Goal: Task Accomplishment & Management: Manage account settings

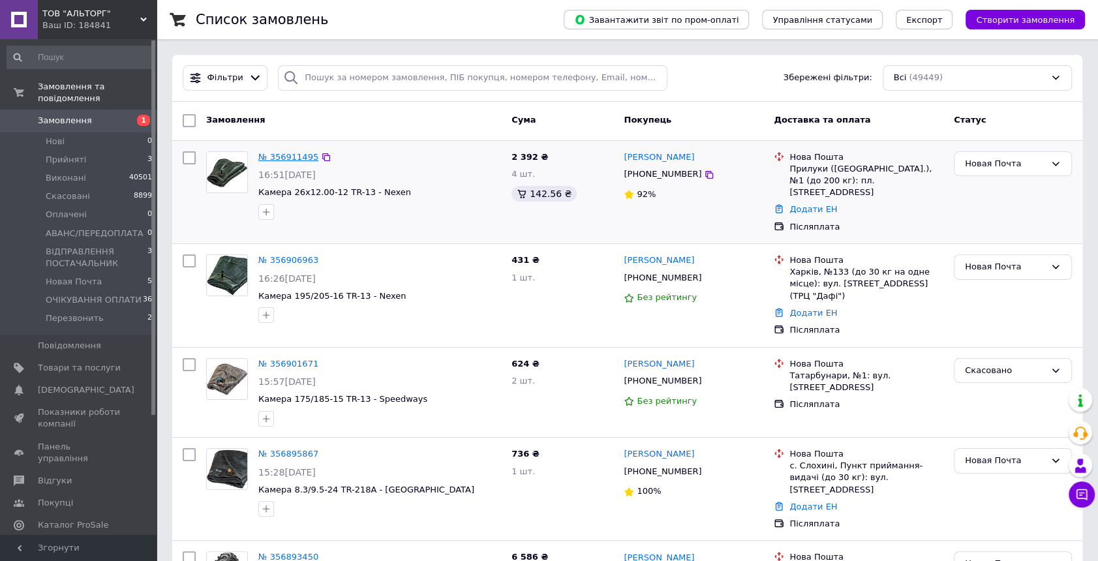
click at [286, 157] on link "№ 356911495" at bounding box center [288, 157] width 60 height 10
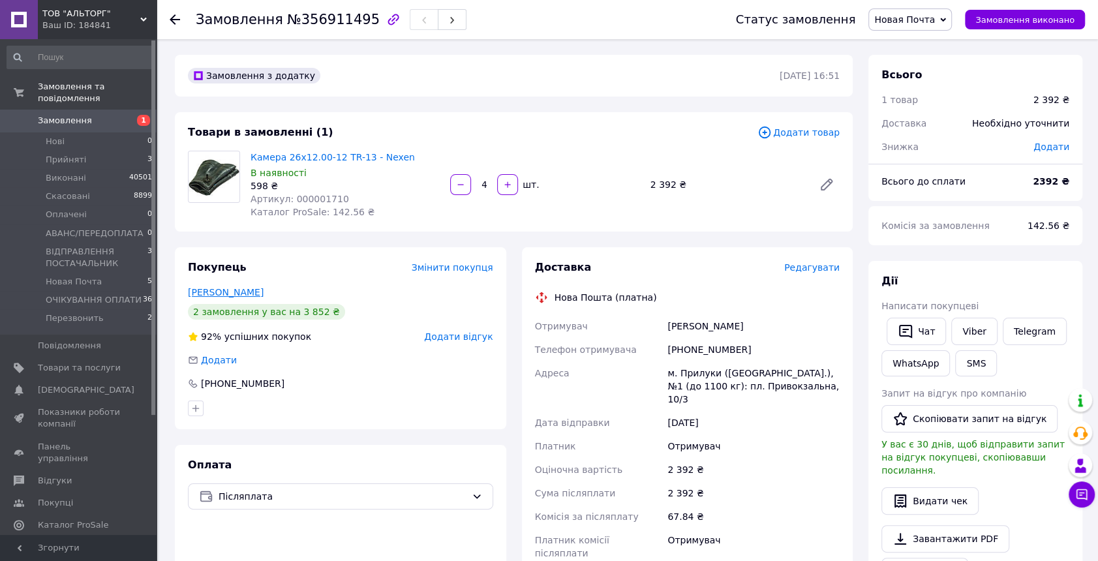
click at [238, 292] on link "[PERSON_NAME]" at bounding box center [226, 292] width 76 height 10
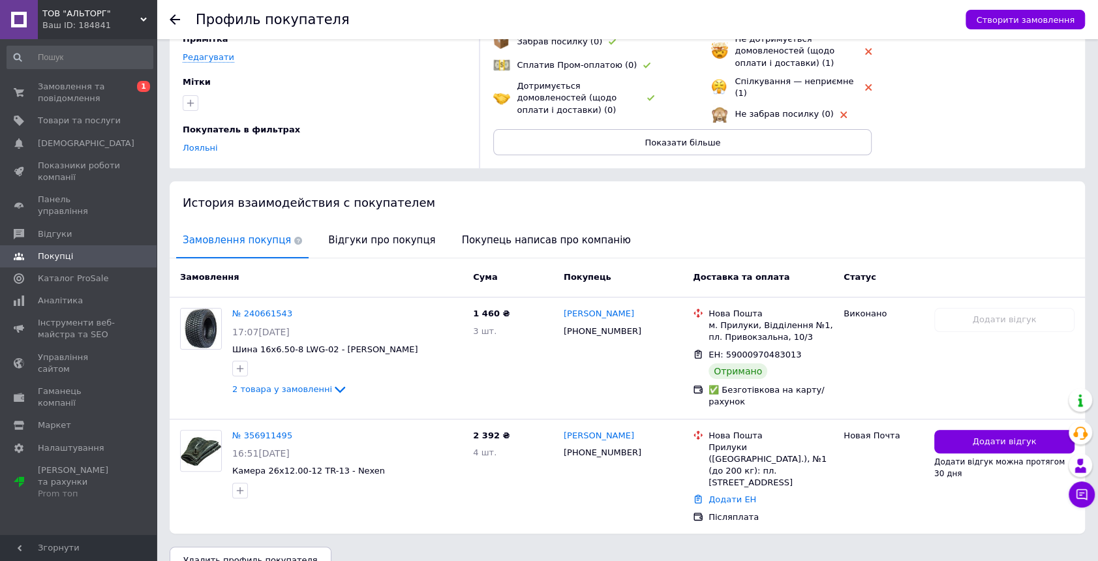
scroll to position [128, 0]
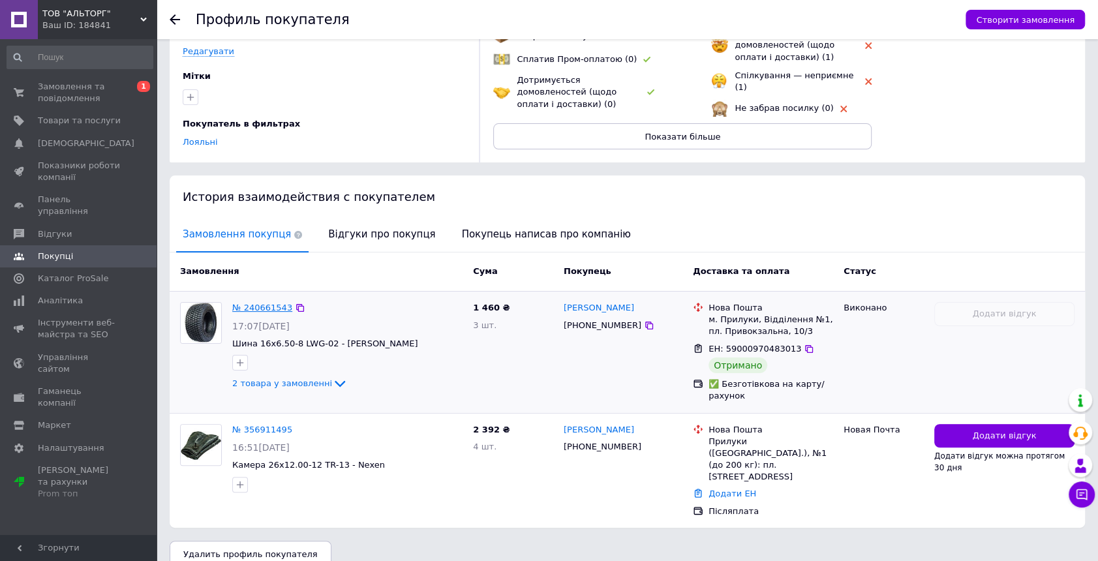
click at [262, 303] on link "№ 240661543" at bounding box center [262, 308] width 60 height 10
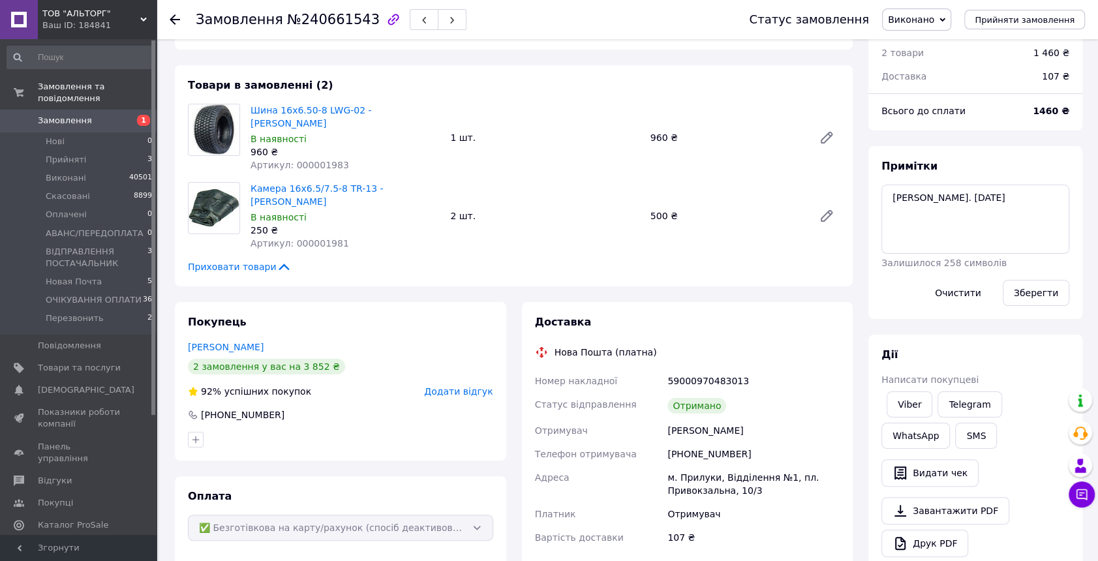
scroll to position [13, 0]
drag, startPoint x: 277, startPoint y: 244, endPoint x: 267, endPoint y: 232, distance: 14.9
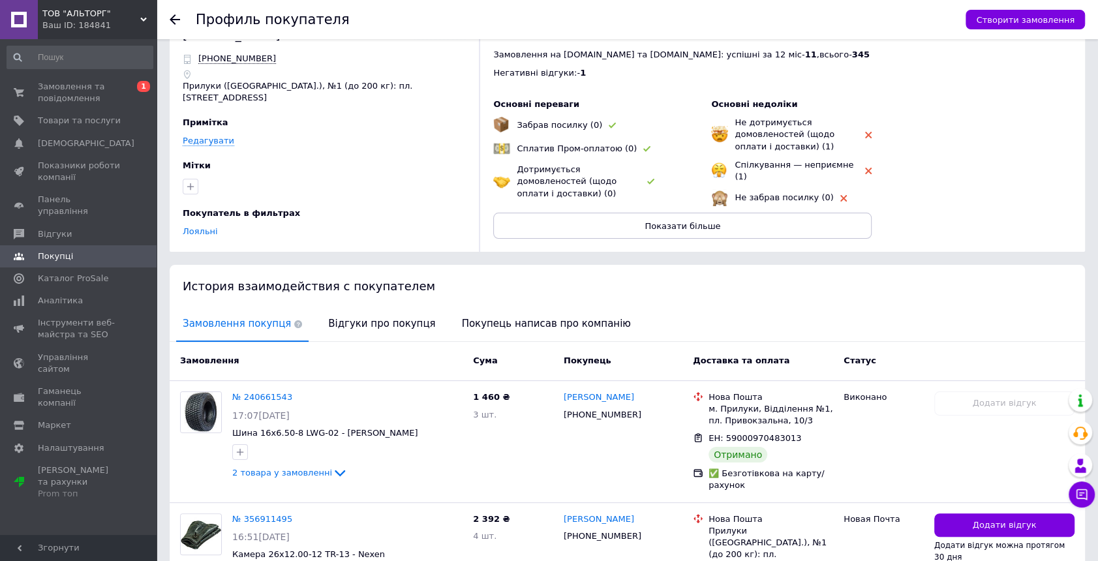
scroll to position [128, 0]
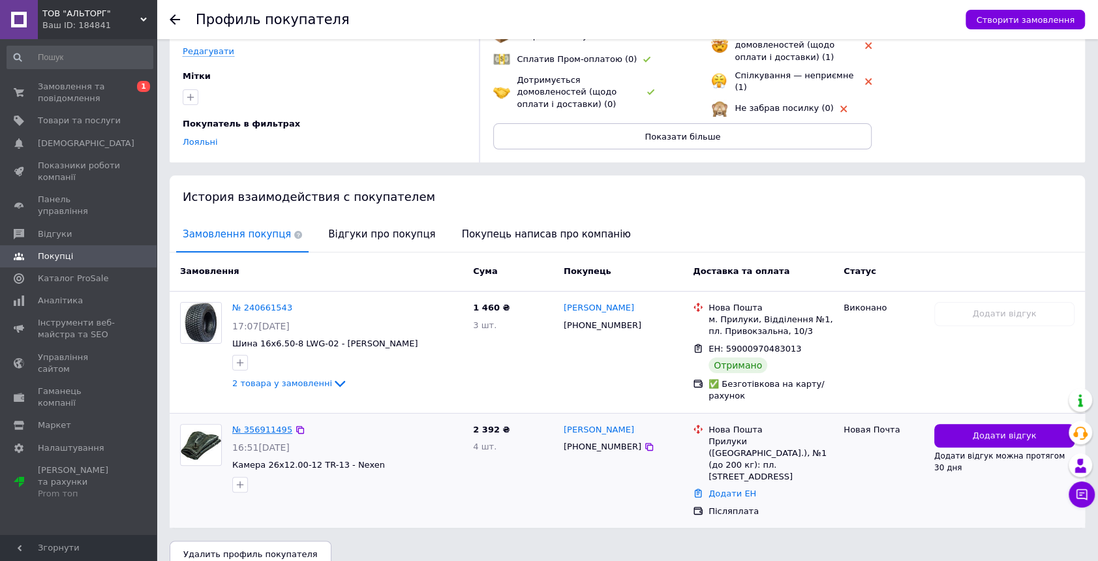
click at [248, 425] on link "№ 356911495" at bounding box center [262, 430] width 60 height 10
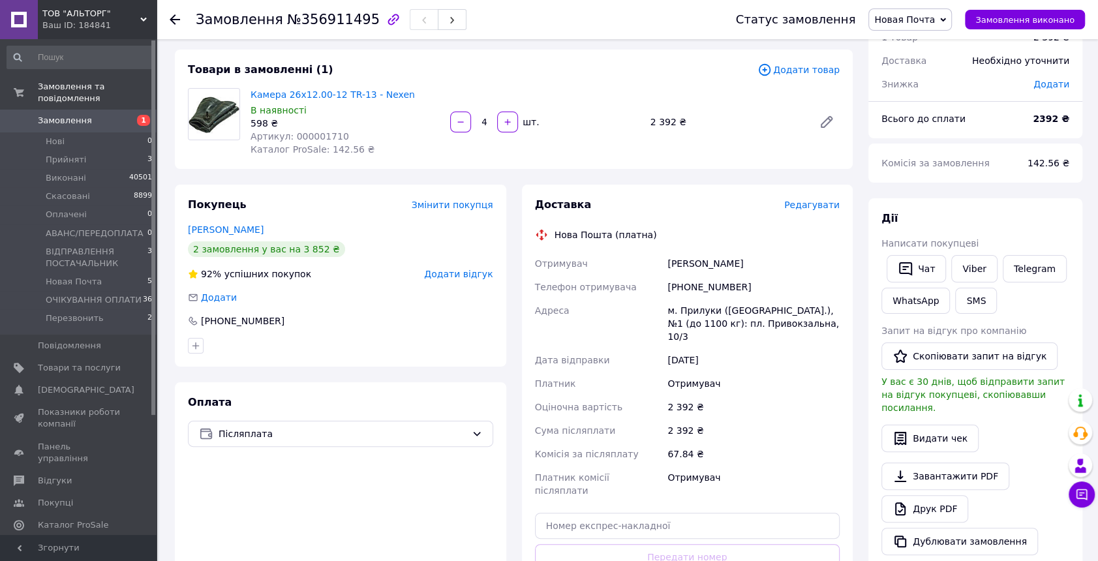
scroll to position [177, 0]
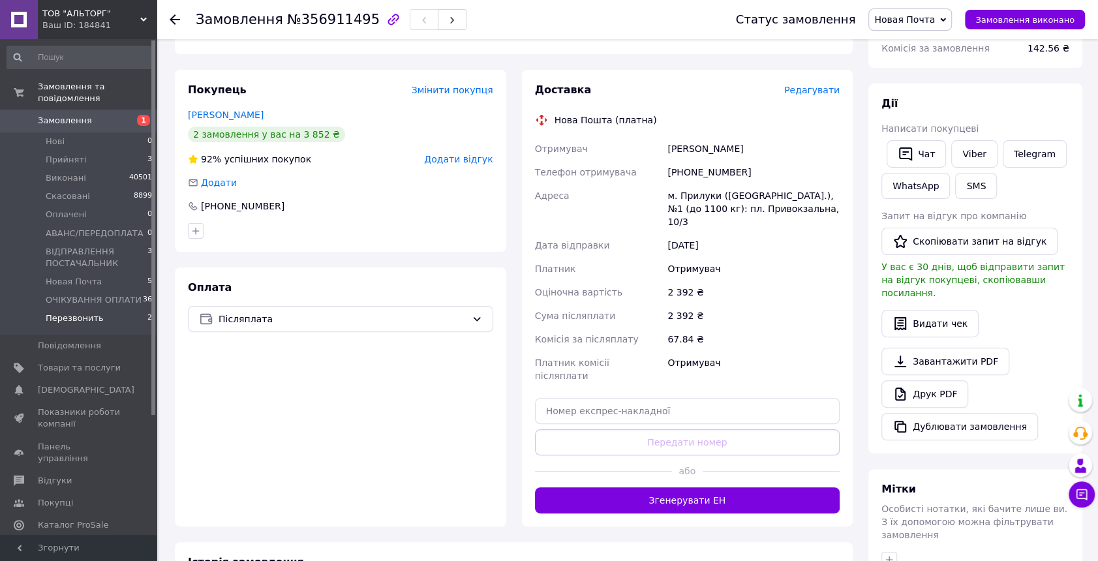
click at [95, 312] on span "Перезвонить" at bounding box center [75, 318] width 58 height 12
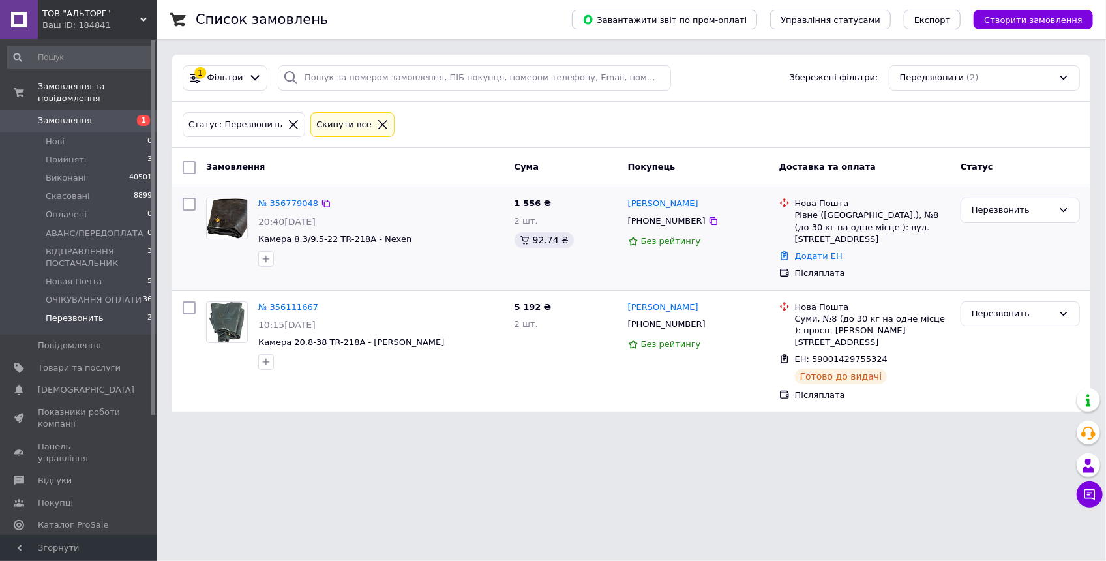
click at [657, 202] on link "[PERSON_NAME]" at bounding box center [663, 204] width 70 height 12
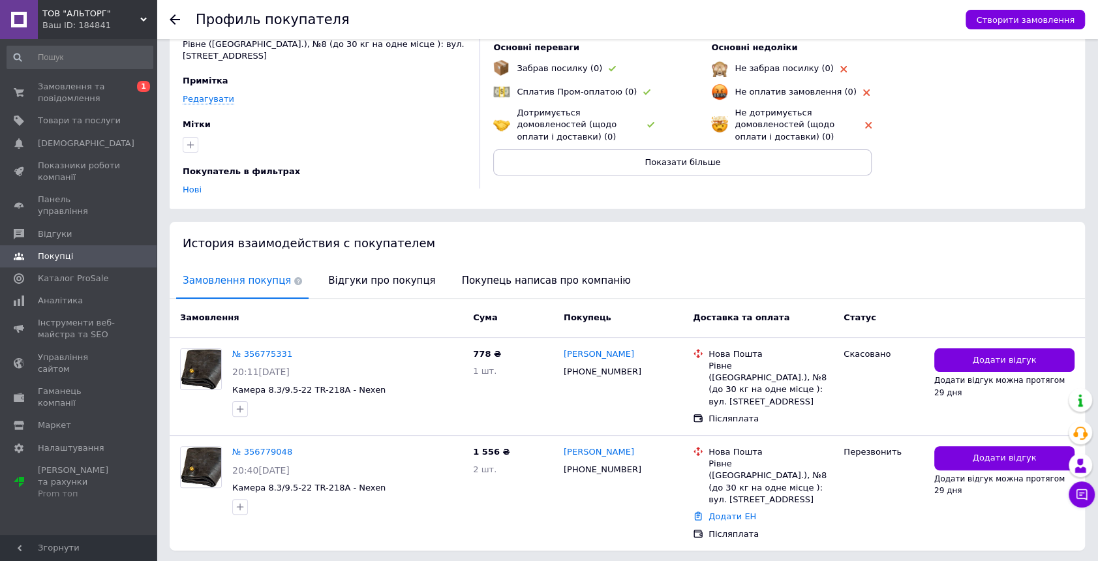
scroll to position [104, 0]
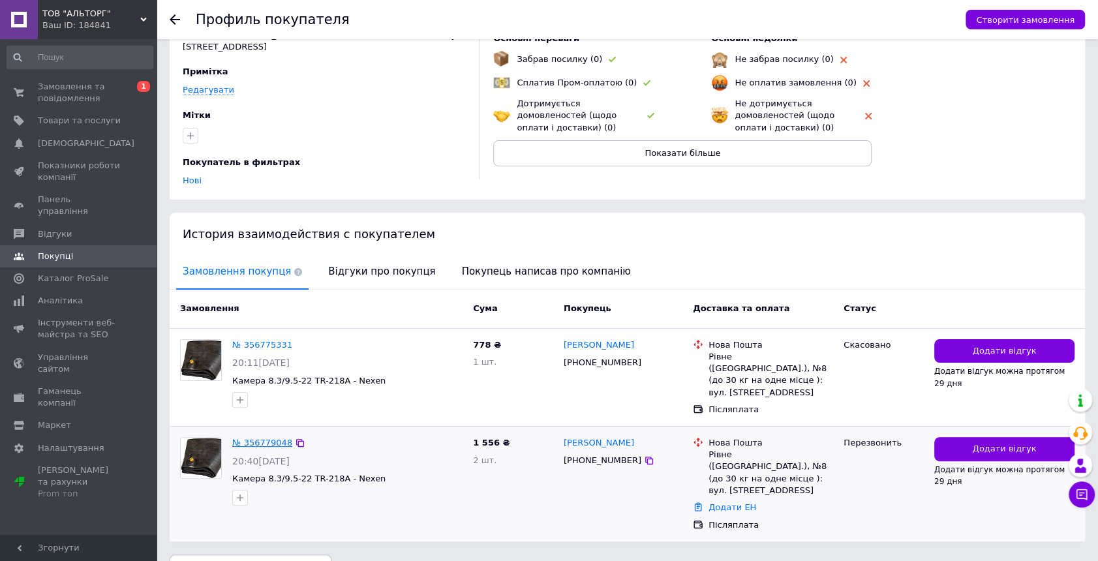
click at [250, 438] on link "№ 356779048" at bounding box center [262, 443] width 60 height 10
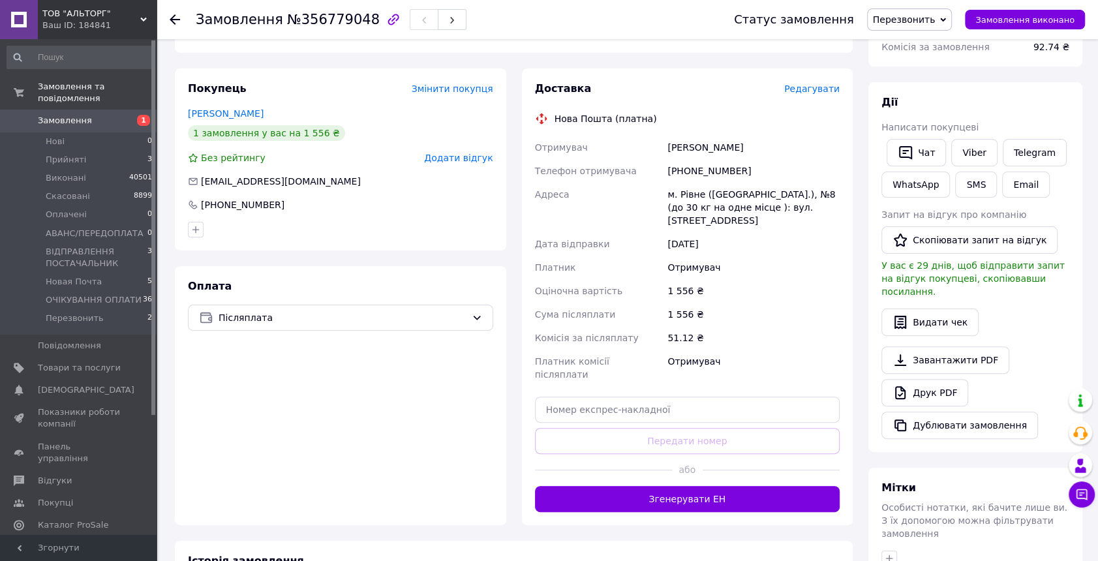
scroll to position [177, 0]
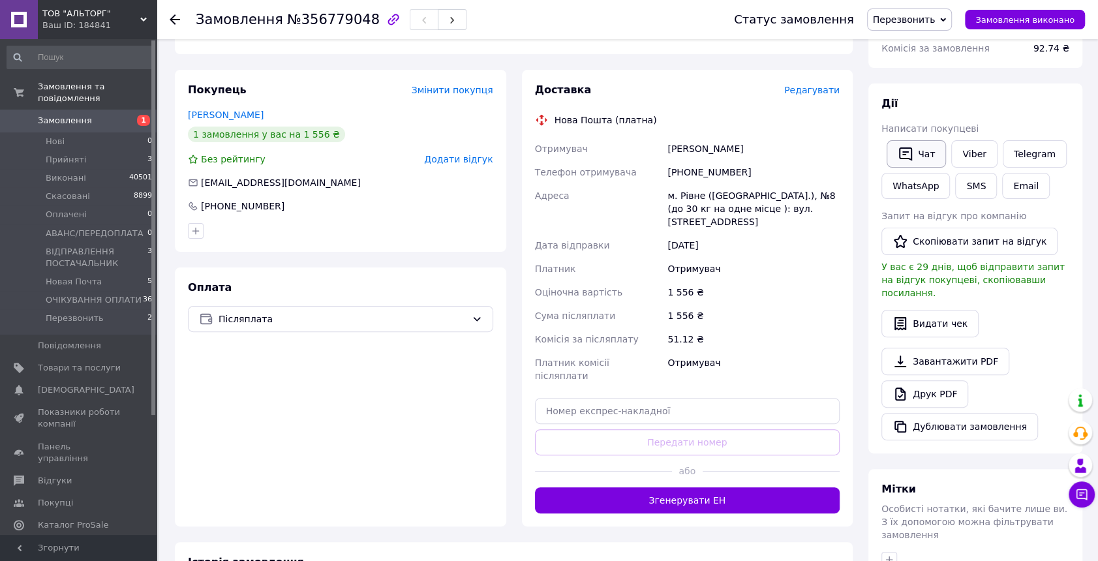
click at [912, 155] on button "Чат" at bounding box center [915, 153] width 59 height 27
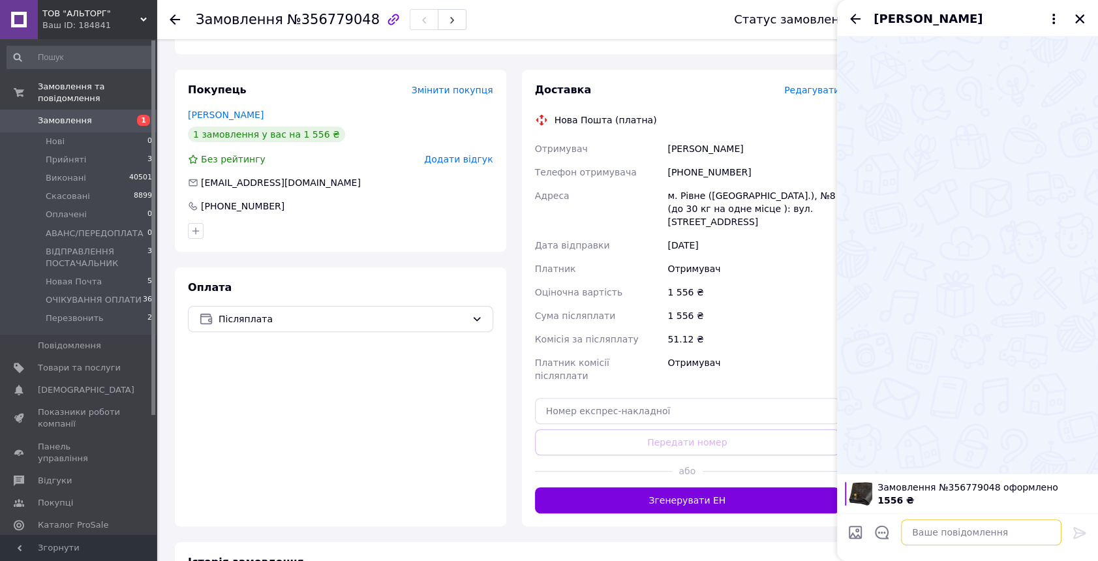
click at [967, 530] on textarea at bounding box center [981, 532] width 160 height 26
type textarea "L"
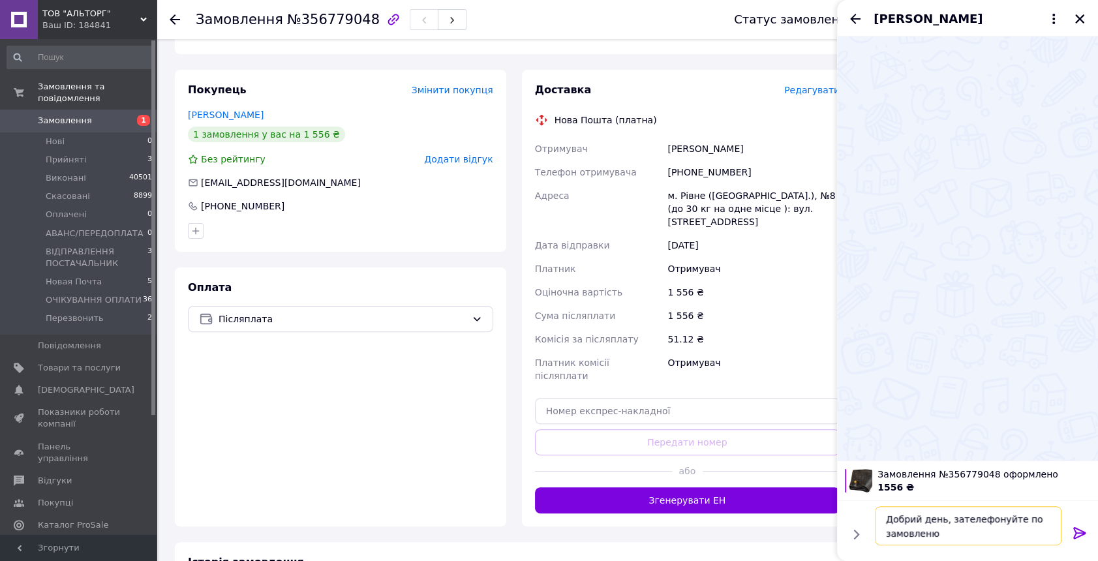
type textarea "Добрий день, зателефонуйте по замовленню"
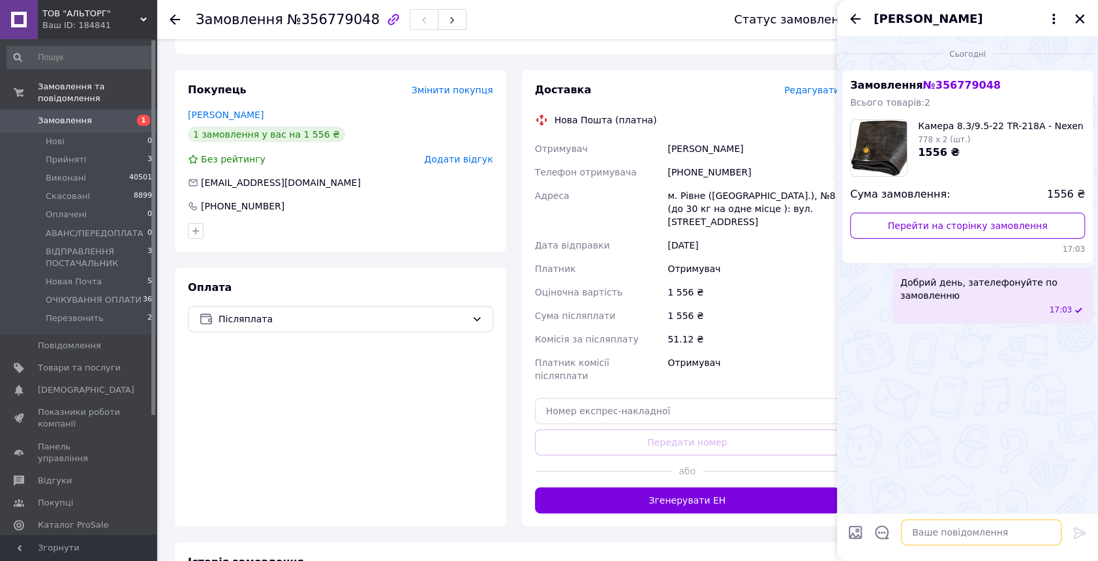
paste textarea "[PHONE_NUMBER]"
type textarea "[PHONE_NUMBER]"
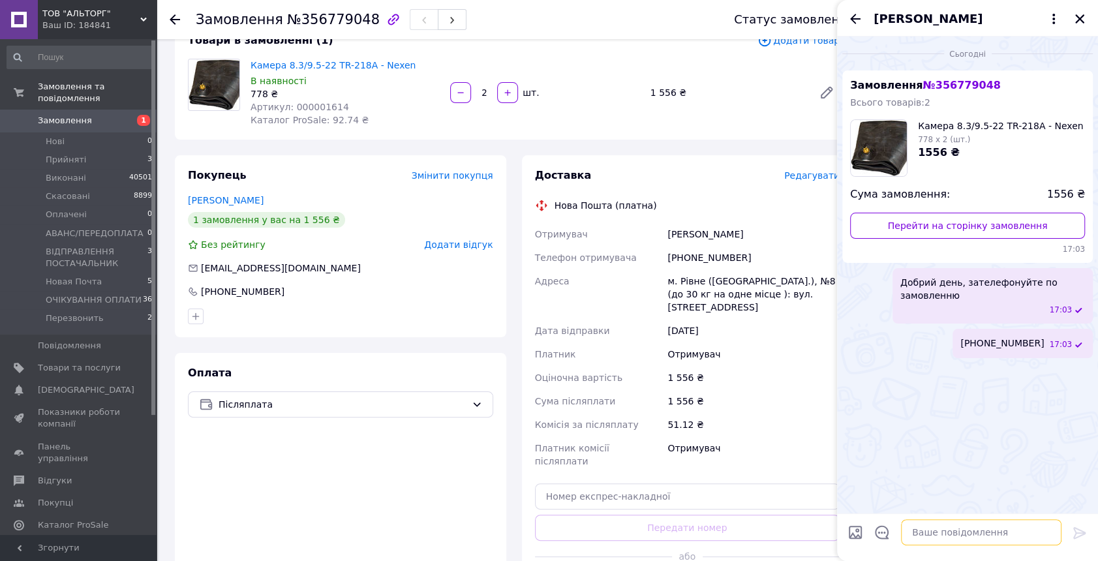
scroll to position [59, 0]
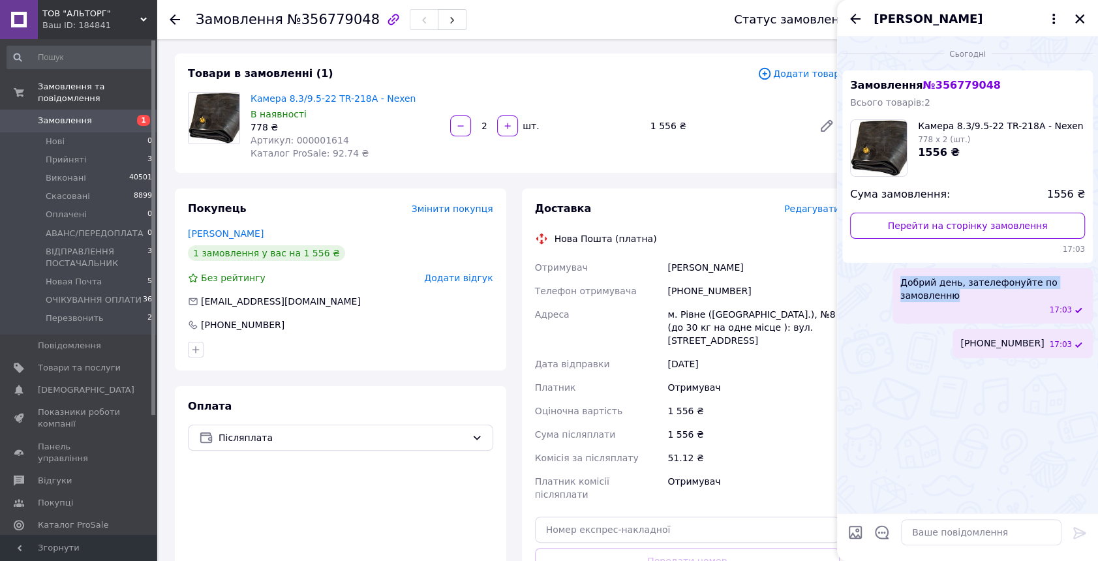
drag, startPoint x: 973, startPoint y: 297, endPoint x: 897, endPoint y: 282, distance: 77.3
click at [897, 282] on div "Добрий день, зателефонуйте по замовленню 17:03" at bounding box center [992, 295] width 200 height 55
copy span "Добрий день, зателефонуйте по замовленню"
click at [72, 312] on span "Перезвонить" at bounding box center [75, 318] width 58 height 12
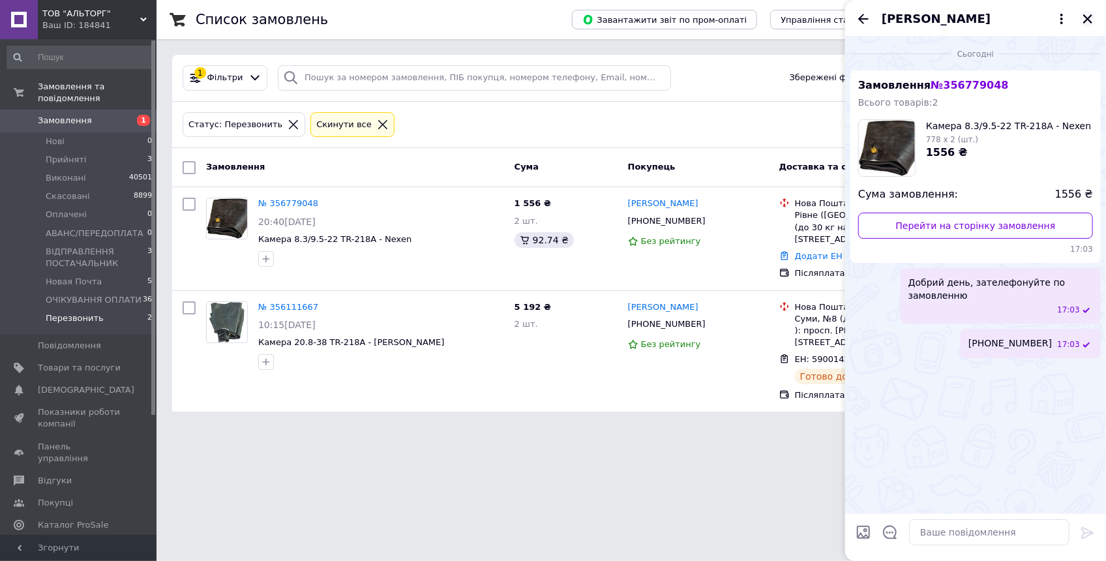
click at [1080, 14] on button "Закрити" at bounding box center [1088, 19] width 16 height 16
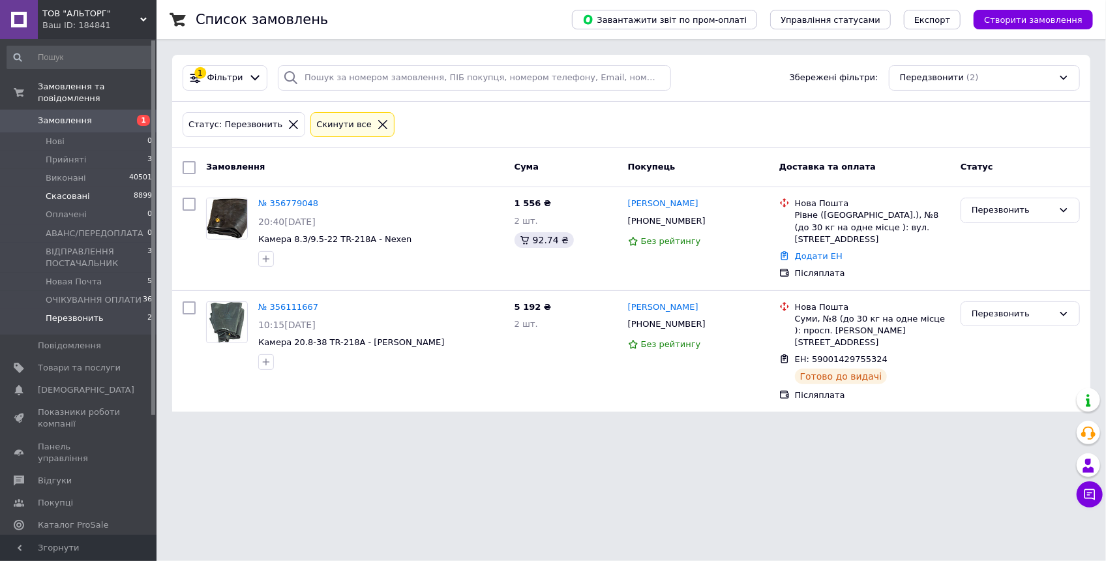
click at [78, 190] on span "Скасовані" at bounding box center [68, 196] width 44 height 12
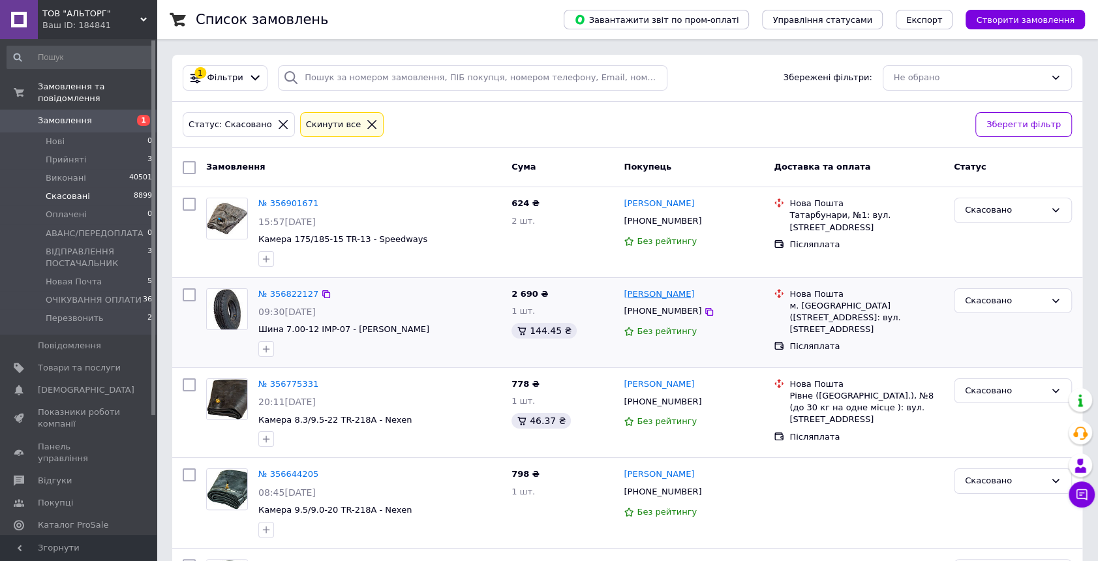
click at [660, 292] on link "[PERSON_NAME]" at bounding box center [659, 294] width 70 height 12
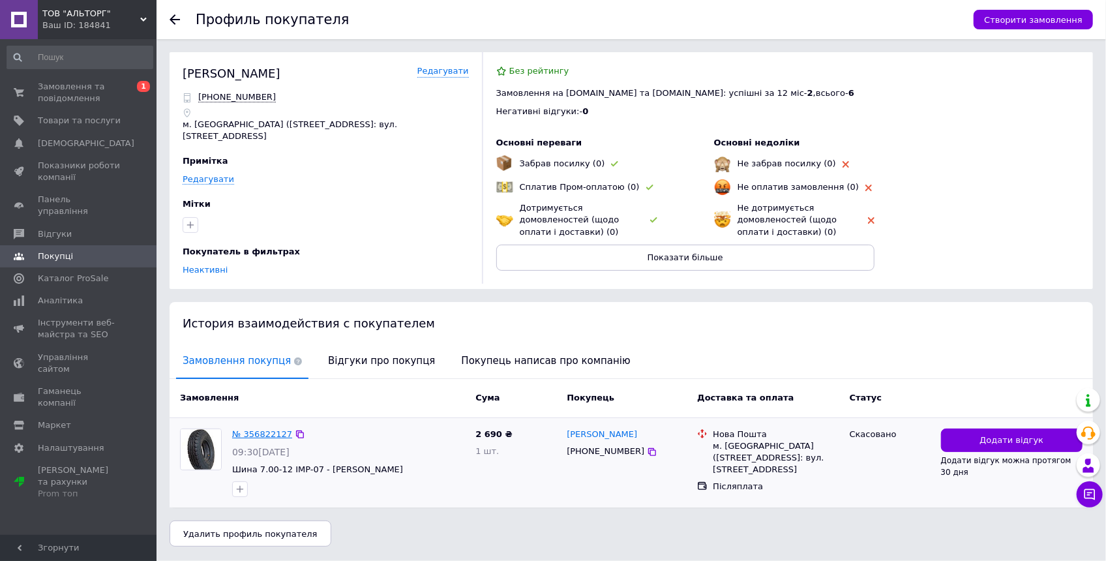
click at [258, 434] on link "№ 356822127" at bounding box center [262, 434] width 60 height 10
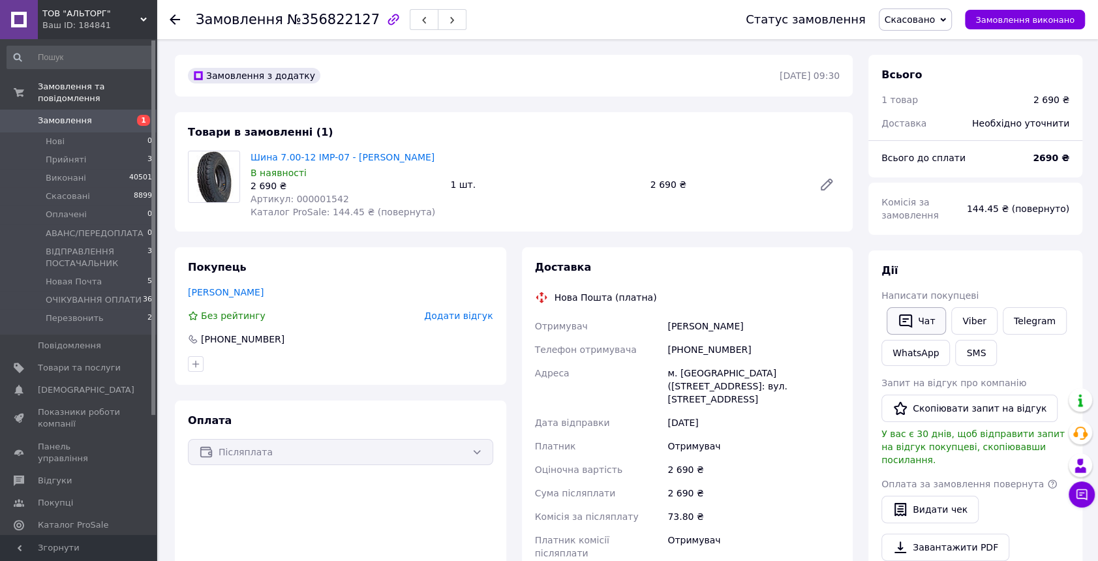
click at [923, 318] on button "Чат" at bounding box center [915, 320] width 59 height 27
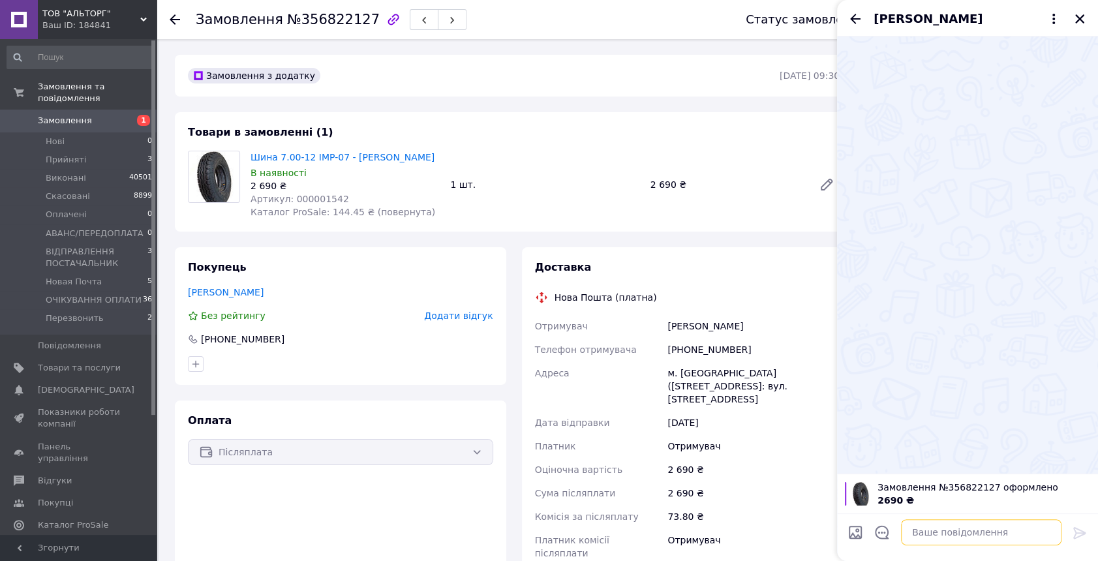
click at [967, 522] on textarea at bounding box center [981, 532] width 160 height 26
paste textarea "Добрий день, зателефонуйте по замовленню"
type textarea "Добрий день, зателефонуйте по замовленню"
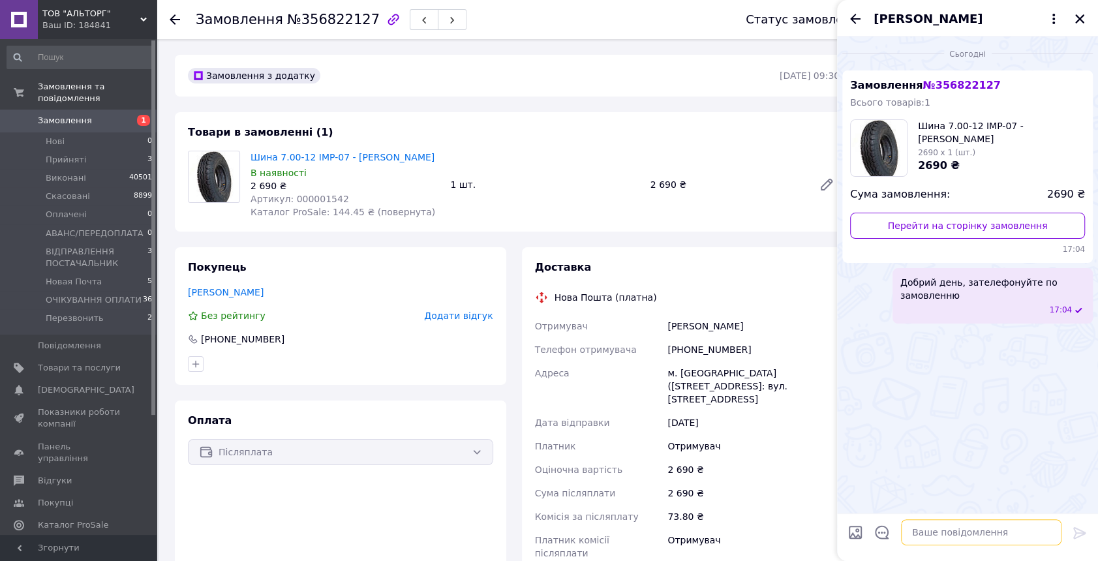
paste textarea "[PHONE_NUMBER]"
type textarea "[PHONE_NUMBER]"
click at [1083, 21] on icon "Закрити" at bounding box center [1080, 19] width 12 height 12
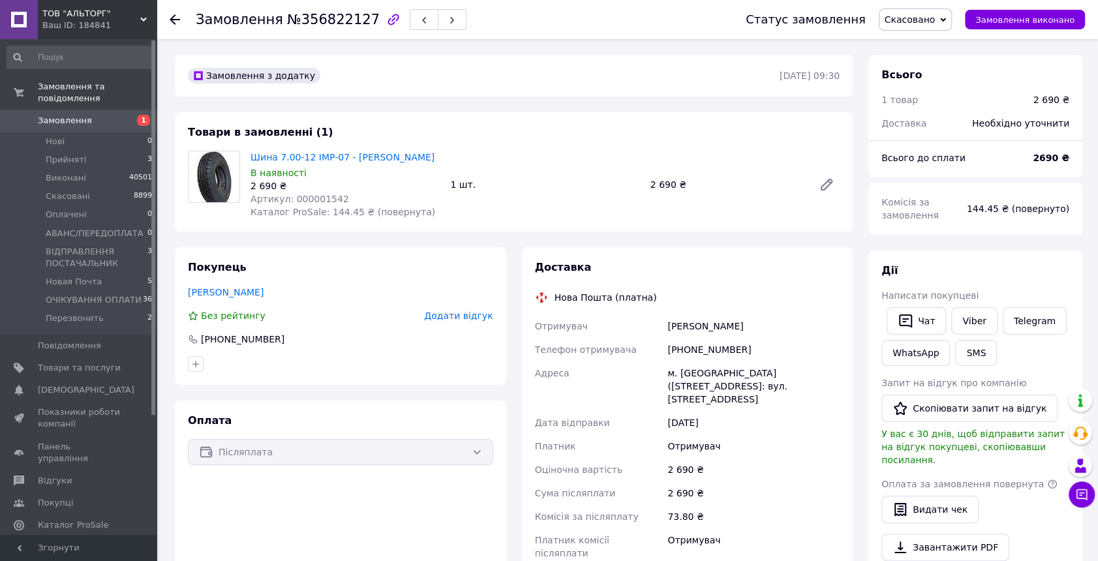
click at [58, 115] on span "Замовлення" at bounding box center [65, 121] width 54 height 12
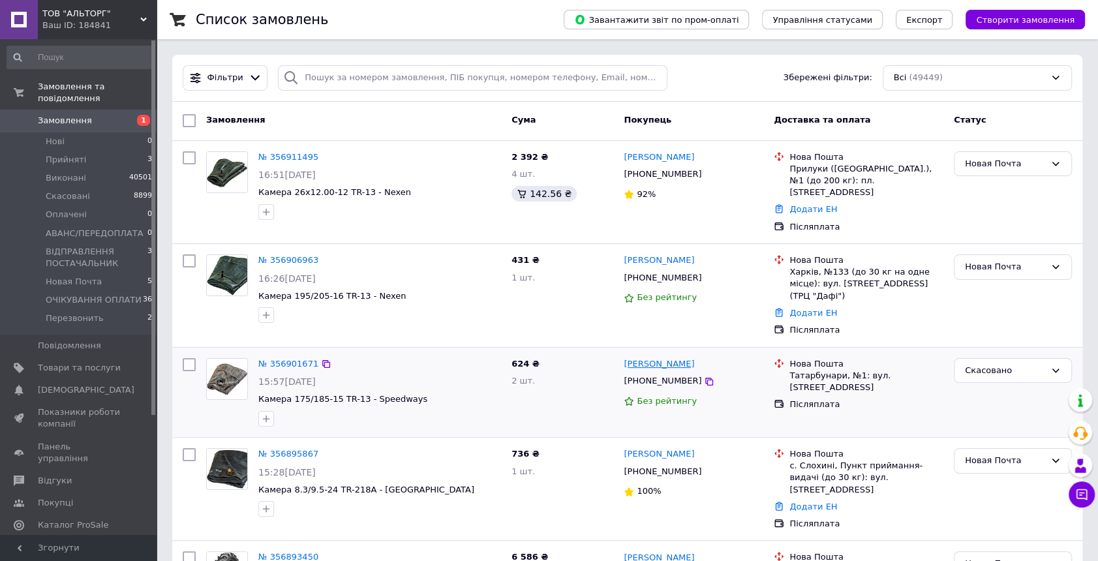
click at [637, 358] on link "[PERSON_NAME]" at bounding box center [659, 364] width 70 height 12
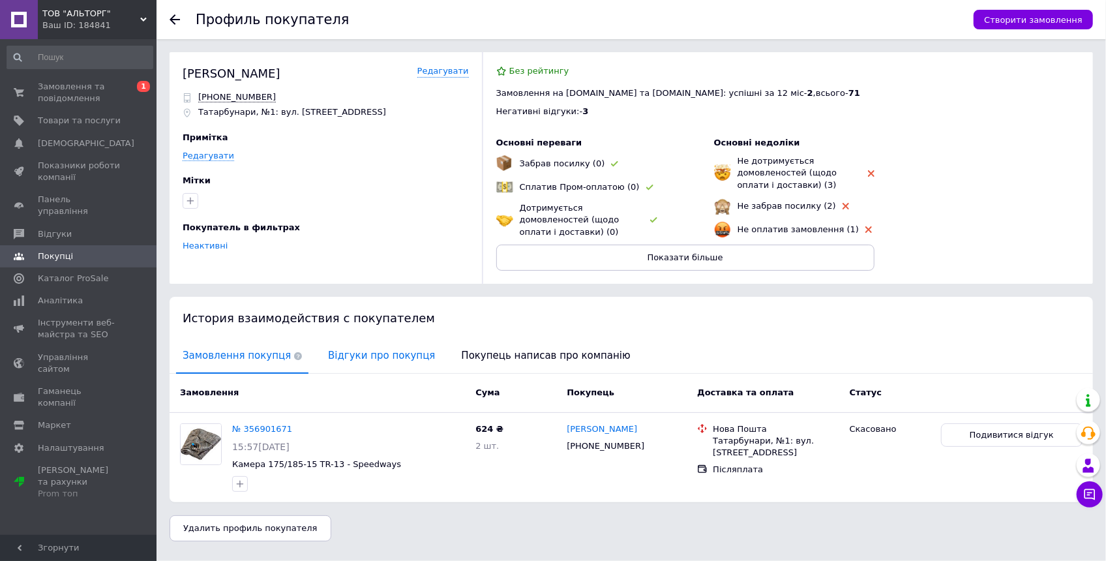
click at [355, 352] on span "Відгуки про покупця" at bounding box center [382, 355] width 120 height 33
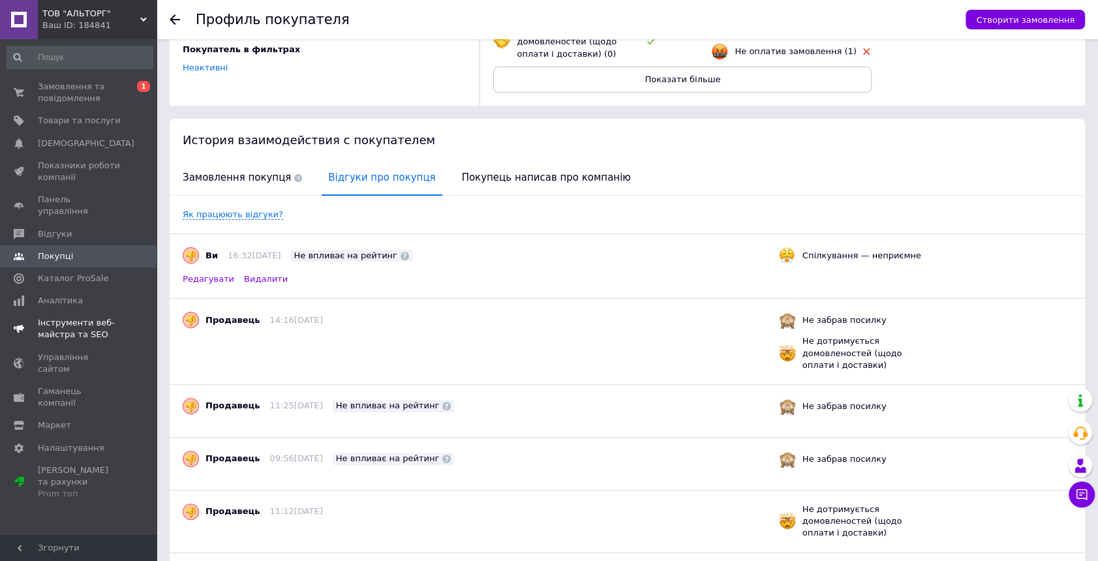
scroll to position [1, 0]
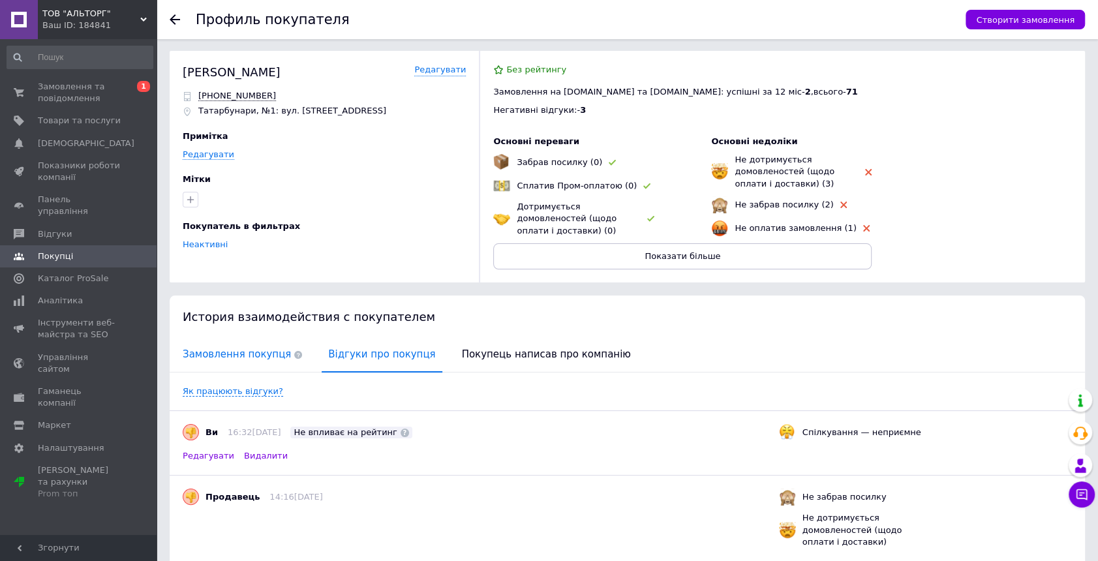
click at [215, 346] on span "Замовлення покупця" at bounding box center [242, 354] width 132 height 33
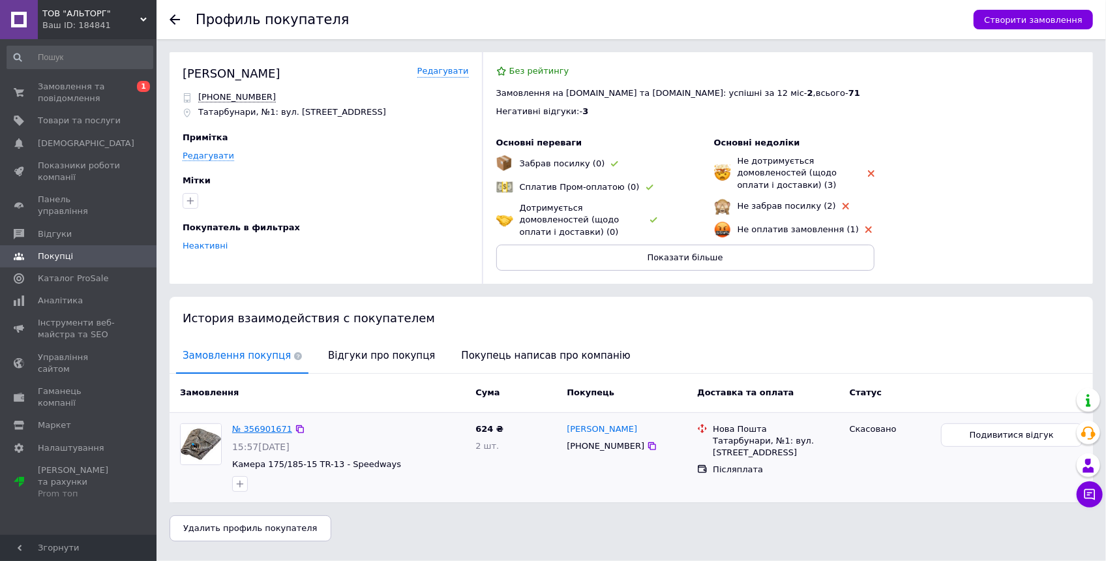
click at [272, 428] on link "№ 356901671" at bounding box center [262, 429] width 60 height 10
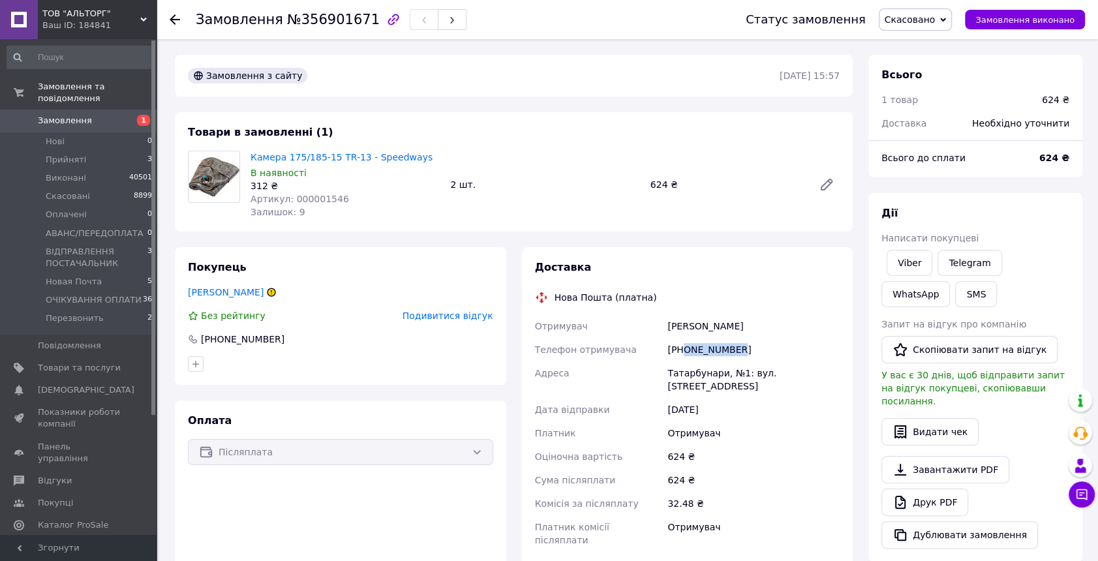
drag, startPoint x: 731, startPoint y: 346, endPoint x: 682, endPoint y: 351, distance: 49.8
click at [682, 351] on div "[PHONE_NUMBER]" at bounding box center [753, 349] width 177 height 23
copy div "0682250227"
click at [239, 290] on link "[PERSON_NAME]" at bounding box center [226, 292] width 76 height 10
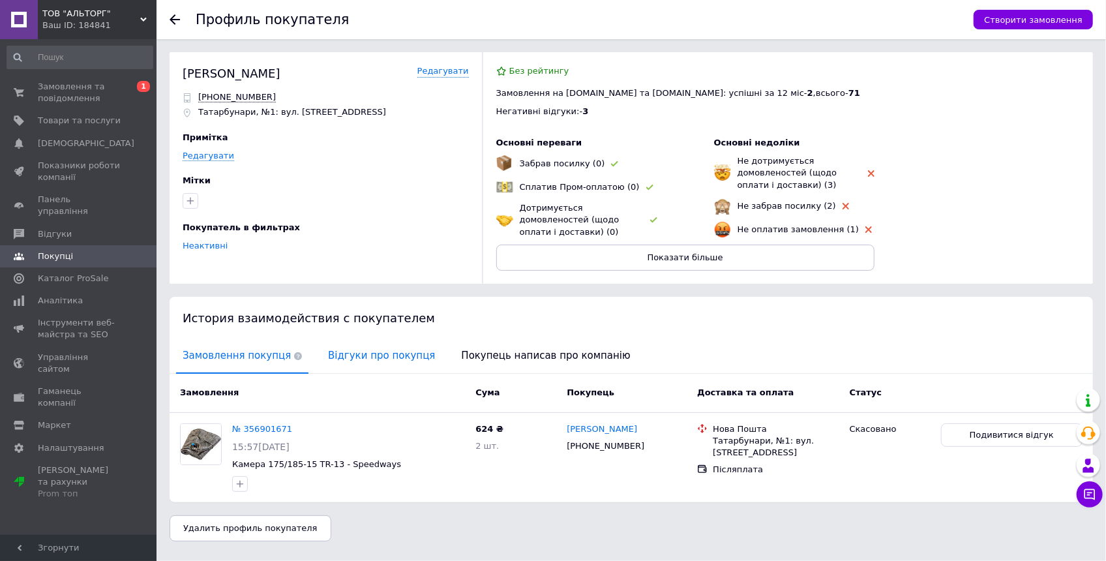
click at [376, 352] on span "Відгуки про покупця" at bounding box center [382, 355] width 120 height 33
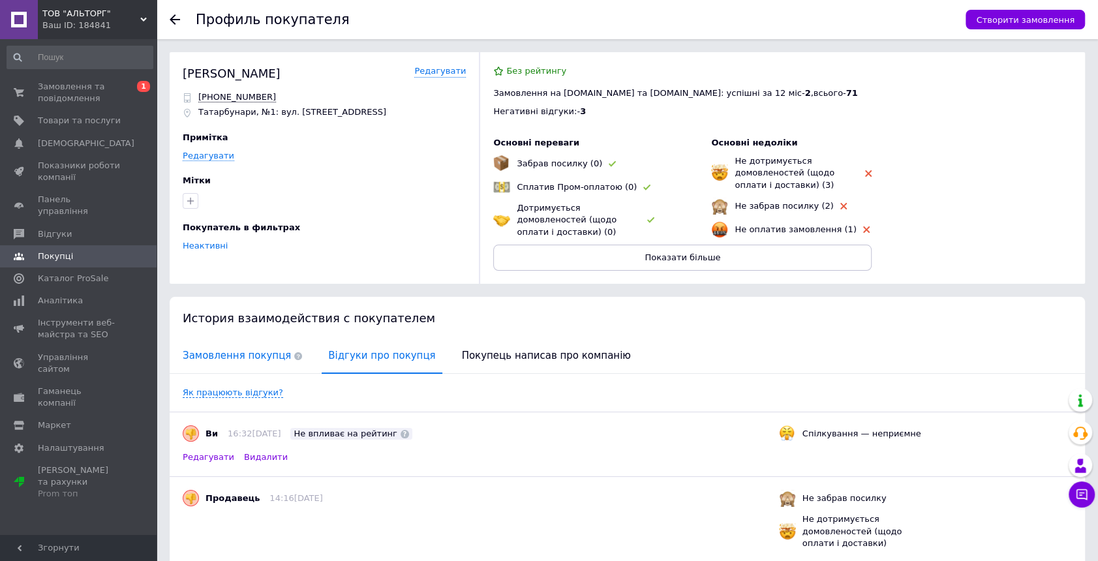
click at [231, 361] on span "Замовлення покупця" at bounding box center [242, 355] width 132 height 33
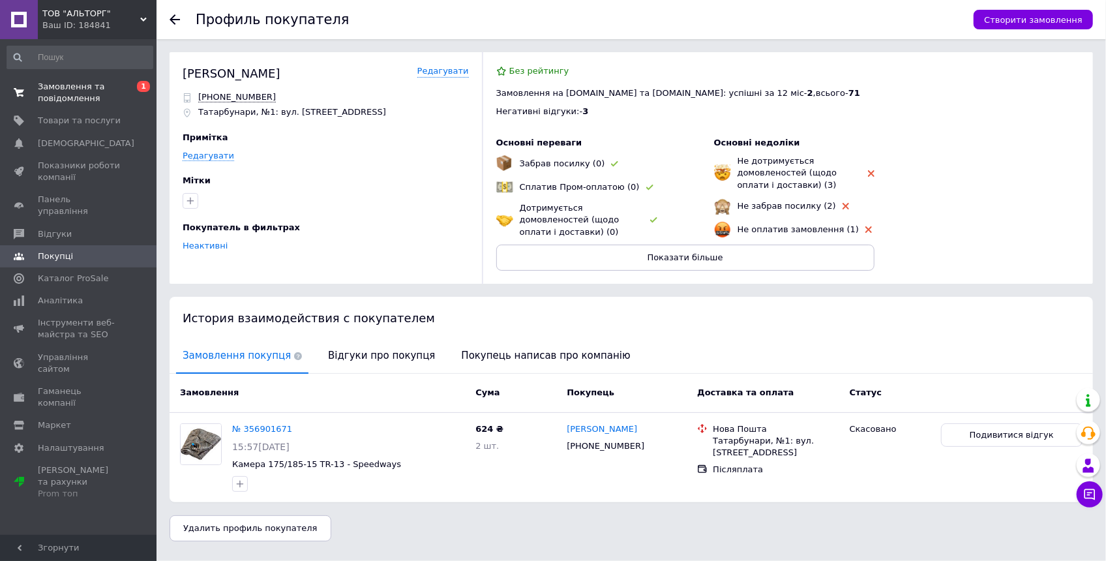
click at [75, 98] on span "Замовлення та повідомлення" at bounding box center [79, 92] width 83 height 23
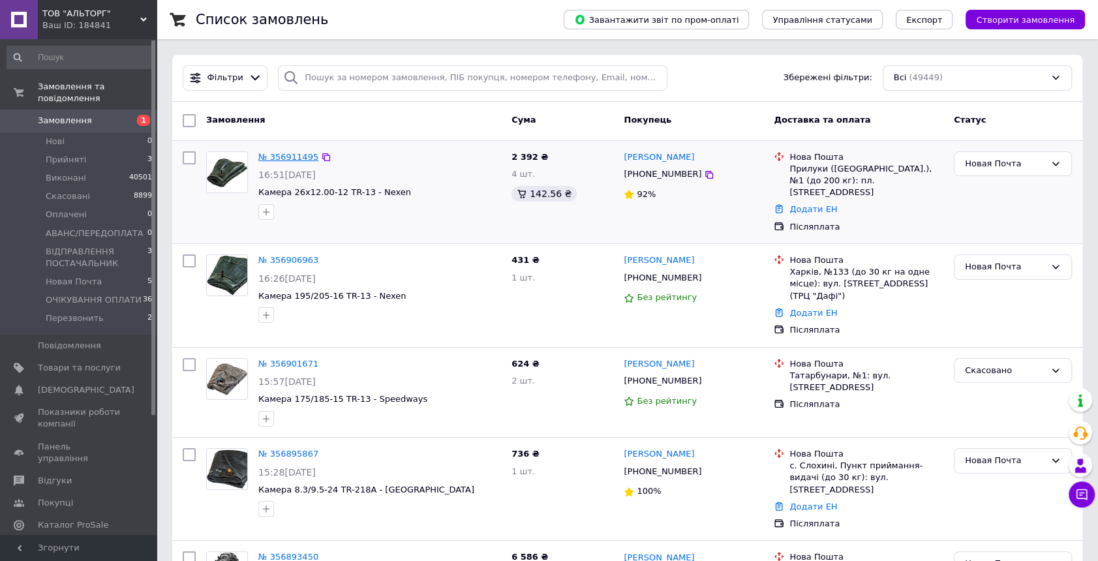
click at [274, 155] on link "№ 356911495" at bounding box center [288, 157] width 60 height 10
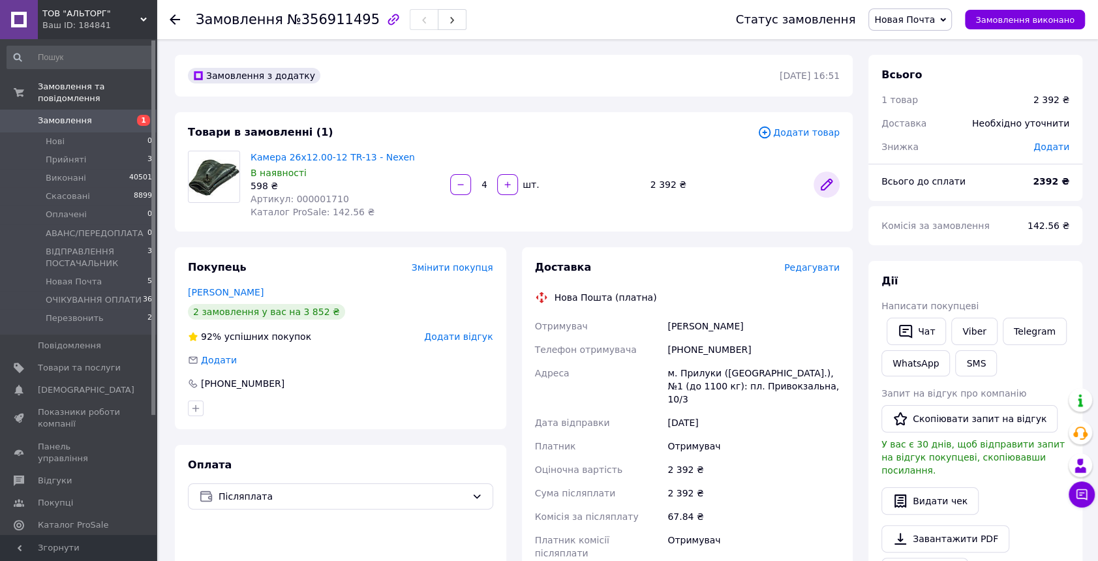
click at [834, 182] on link at bounding box center [826, 185] width 26 height 26
click at [87, 276] on span "Новая Почта" at bounding box center [74, 282] width 56 height 12
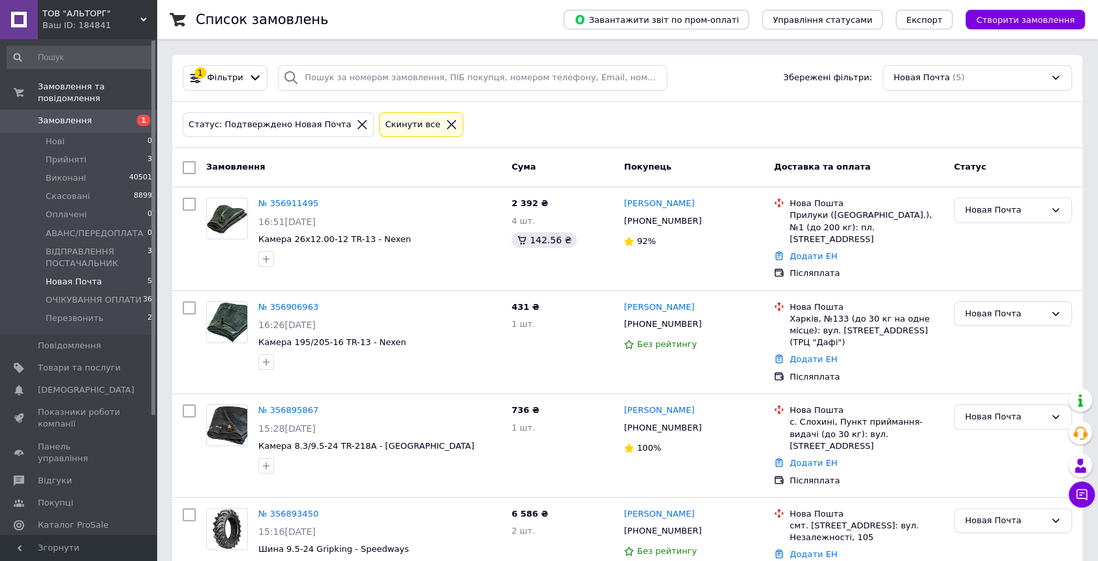
click at [55, 115] on span "Замовлення" at bounding box center [65, 121] width 54 height 12
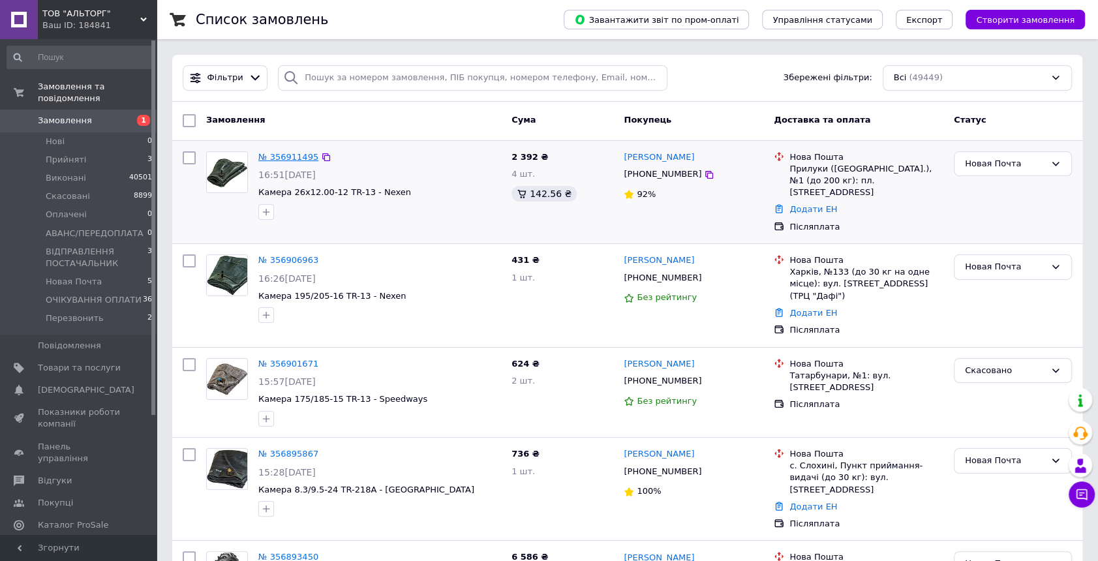
click at [291, 156] on link "№ 356911495" at bounding box center [288, 157] width 60 height 10
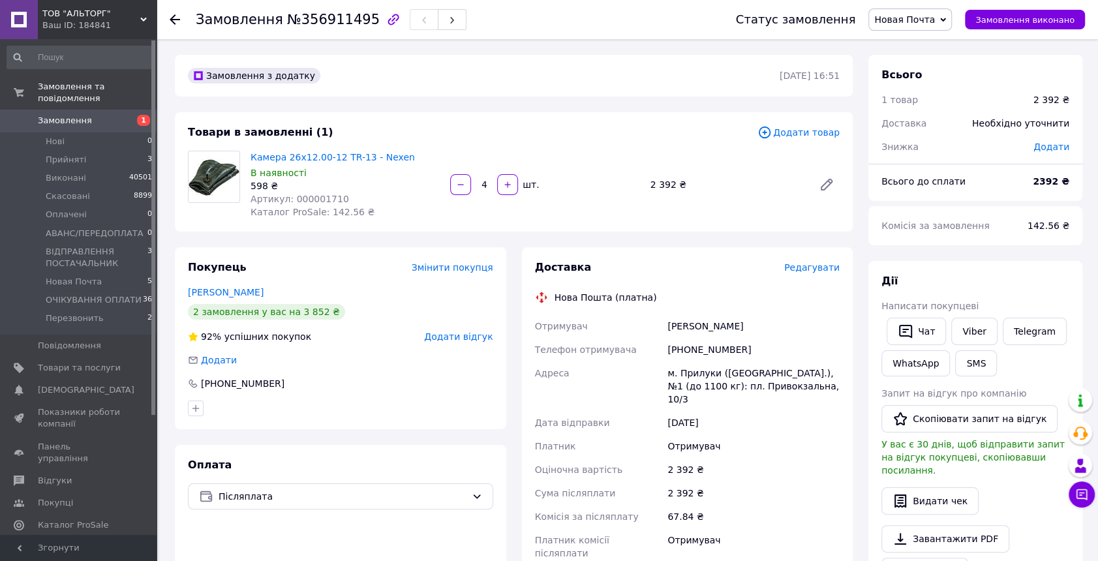
click at [48, 115] on span "Замовлення" at bounding box center [65, 121] width 54 height 12
